Goal: Task Accomplishment & Management: Manage account settings

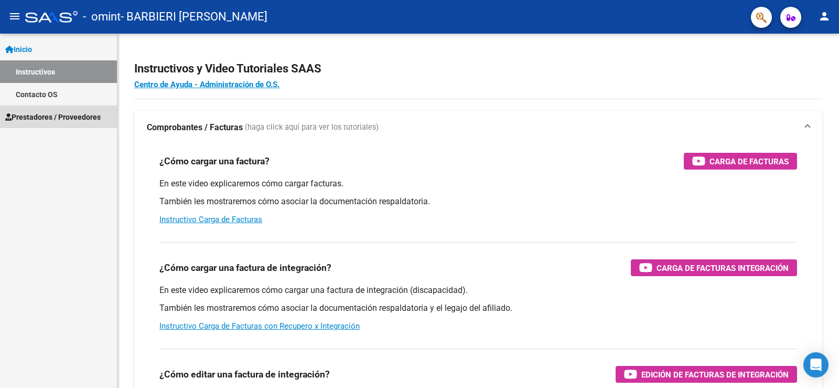
click at [74, 116] on span "Prestadores / Proveedores" at bounding box center [52, 117] width 95 height 12
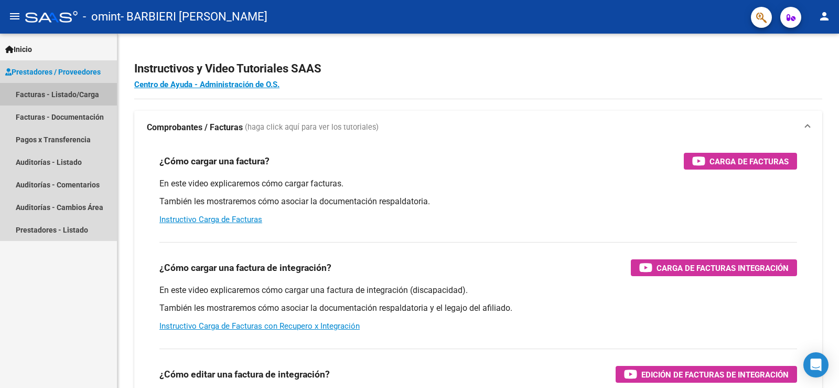
click at [82, 92] on link "Facturas - Listado/Carga" at bounding box center [58, 94] width 117 height 23
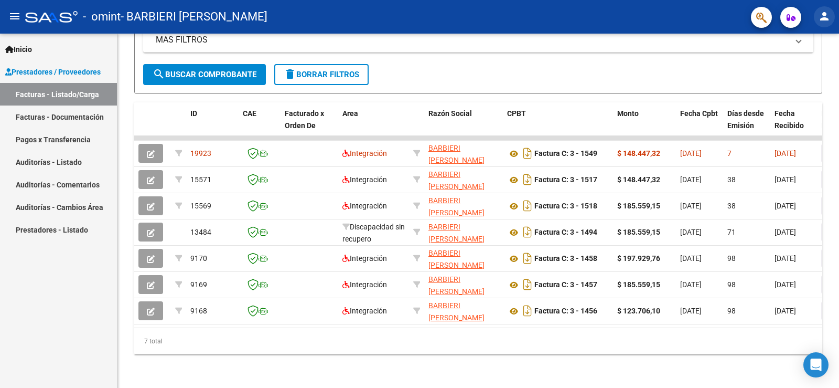
click at [825, 19] on mat-icon "person" at bounding box center [824, 16] width 13 height 13
click at [811, 68] on button "exit_to_app Salir" at bounding box center [803, 69] width 64 height 25
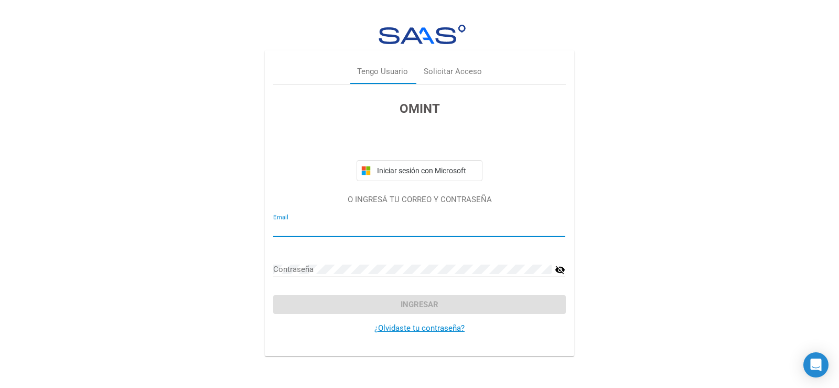
type input "[EMAIL_ADDRESS][DOMAIN_NAME]"
